Goal: Task Accomplishment & Management: Manage account settings

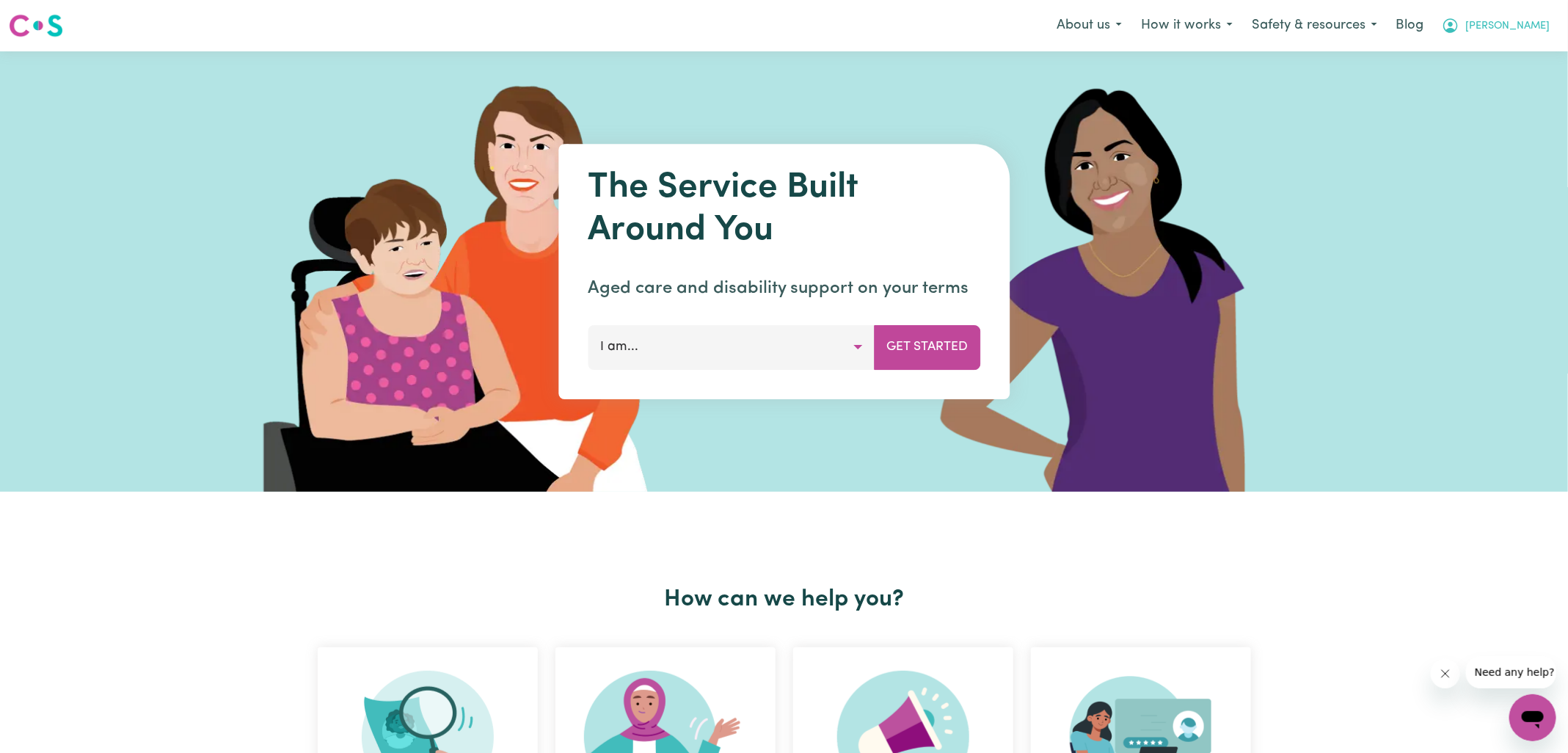
click at [1512, 25] on button "[PERSON_NAME]" at bounding box center [1495, 26] width 127 height 31
click at [1469, 87] on link "Logout" at bounding box center [1500, 84] width 116 height 28
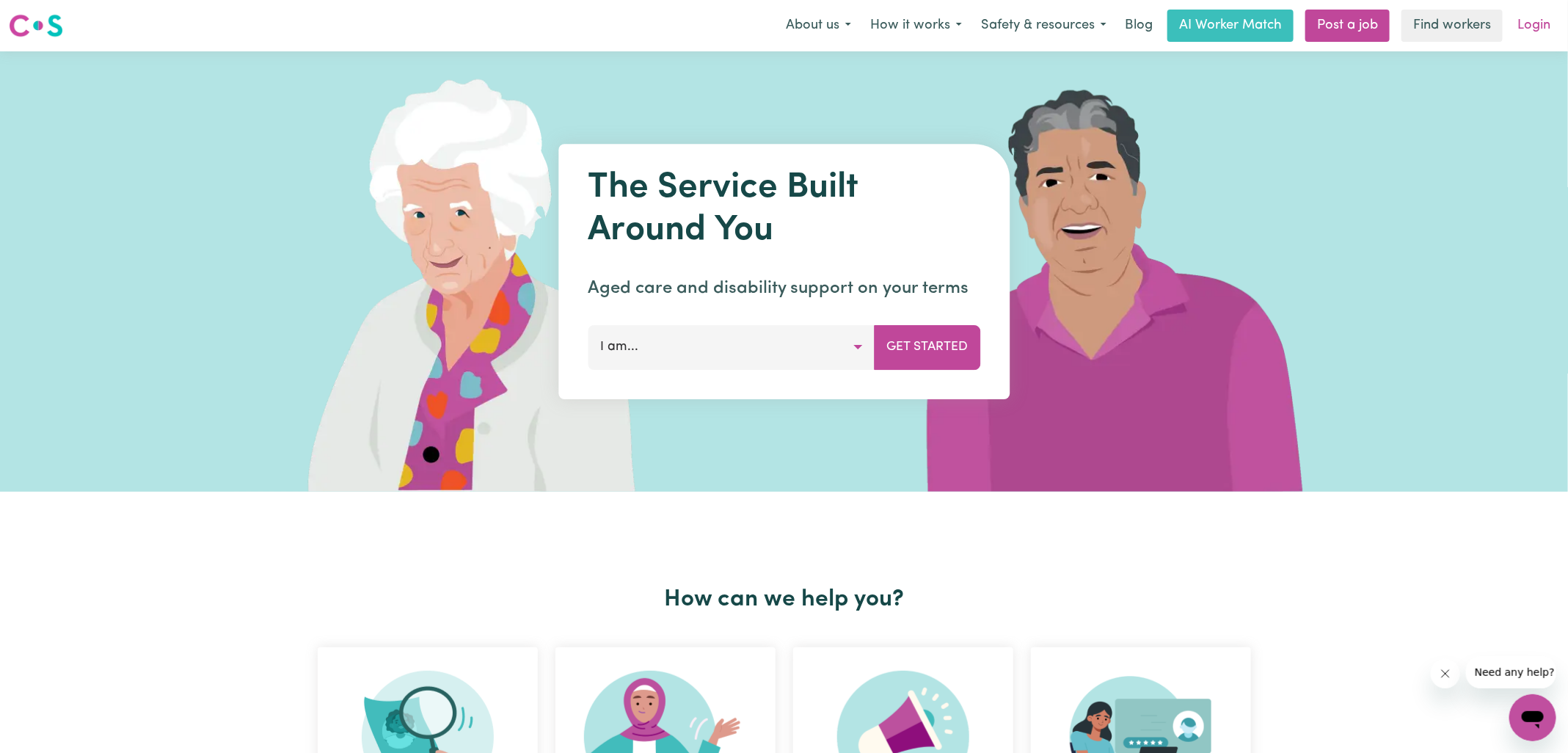
click at [1549, 33] on link "Login" at bounding box center [1534, 26] width 51 height 33
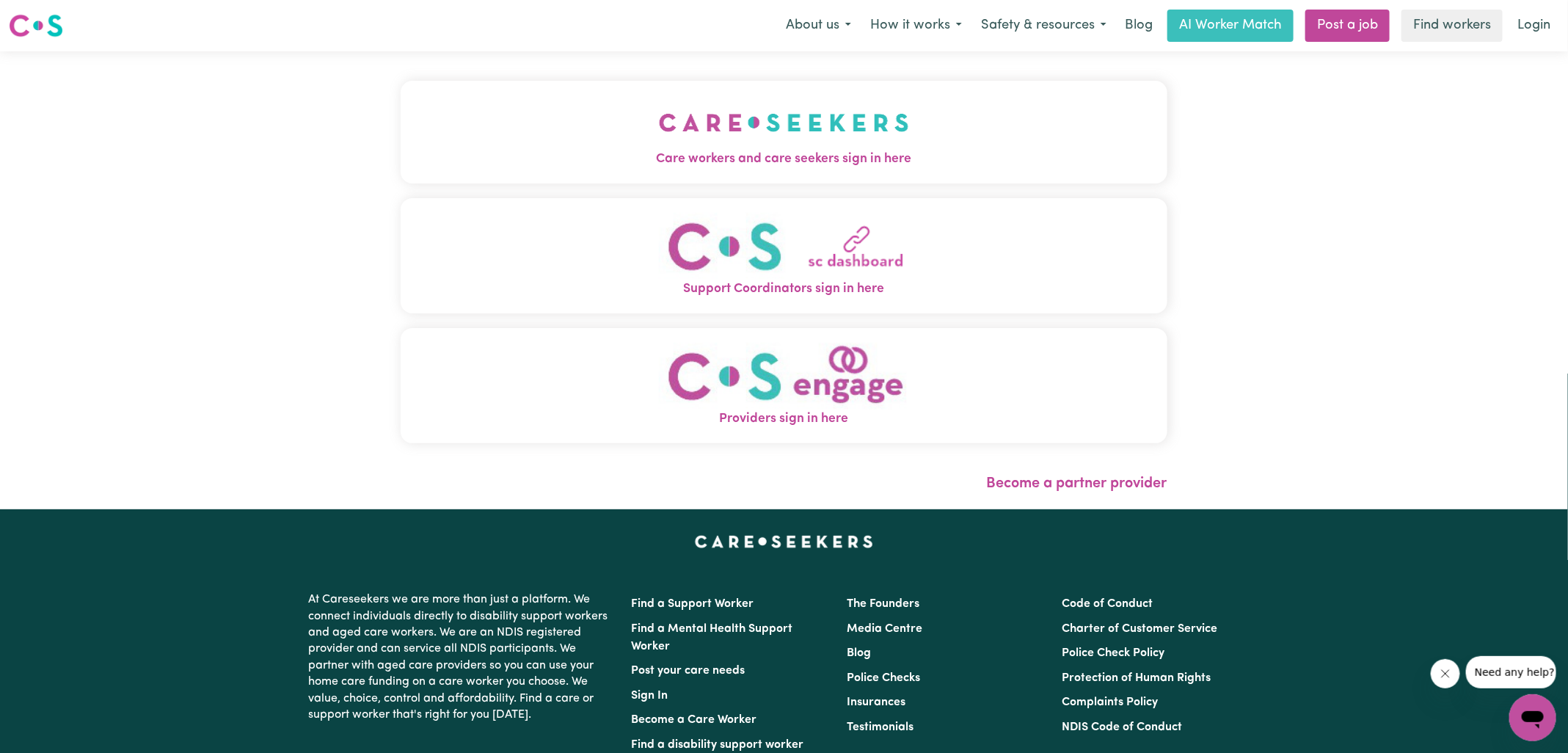
click at [784, 137] on img "Care workers and care seekers sign in here" at bounding box center [784, 123] width 250 height 54
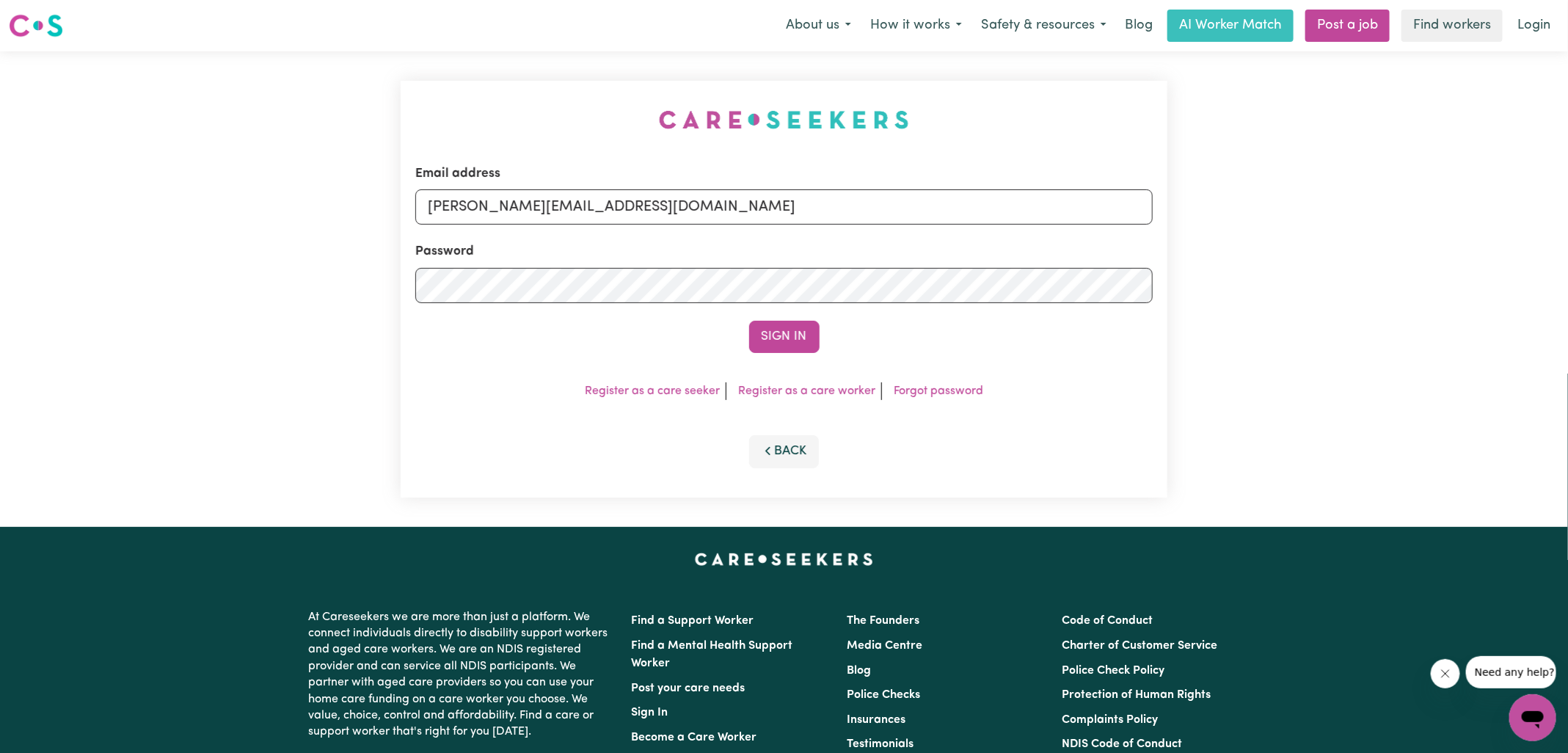
click at [516, 118] on div "Email address [PERSON_NAME][EMAIL_ADDRESS][DOMAIN_NAME] Password Sign In Regist…" at bounding box center [784, 289] width 784 height 475
click at [702, 207] on input "[PERSON_NAME][EMAIL_ADDRESS][DOMAIN_NAME]" at bounding box center [784, 207] width 737 height 35
click at [229, 207] on div "Email address [PERSON_NAME][EMAIL_ADDRESS][DOMAIN_NAME] Password Sign In Regist…" at bounding box center [784, 289] width 1568 height 475
click at [543, 218] on input "suoe" at bounding box center [784, 207] width 737 height 35
type input "s"
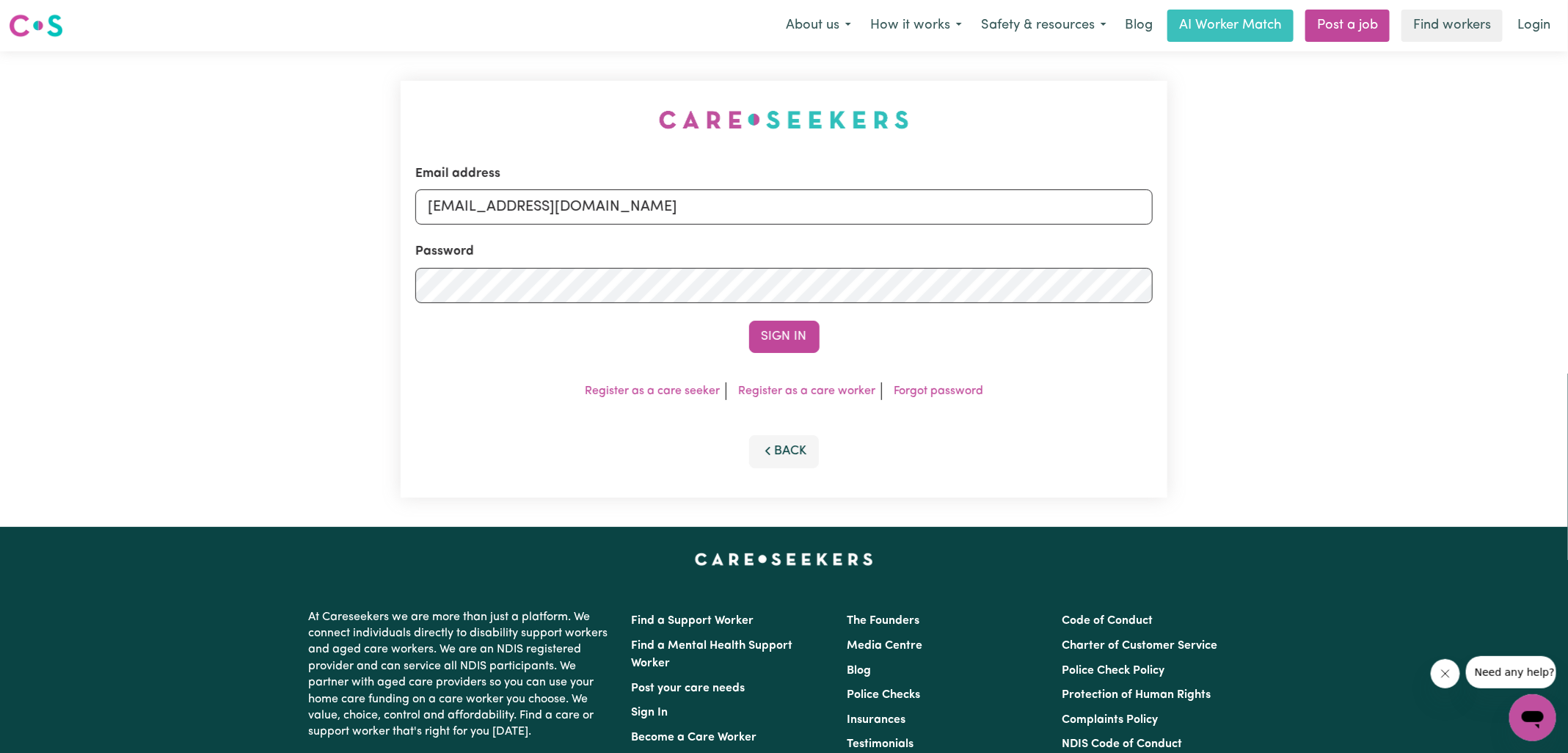
drag, startPoint x: 519, startPoint y: 213, endPoint x: 906, endPoint y: 214, distance: 387.0
click at [906, 214] on input "[EMAIL_ADDRESS][DOMAIN_NAME]" at bounding box center [784, 207] width 737 height 35
type input "superuser~[EMAIL_ADDRESS][DOMAIN_NAME]"
click at [749, 321] on button "Sign In" at bounding box center [784, 337] width 70 height 33
